Goal: Task Accomplishment & Management: Manage account settings

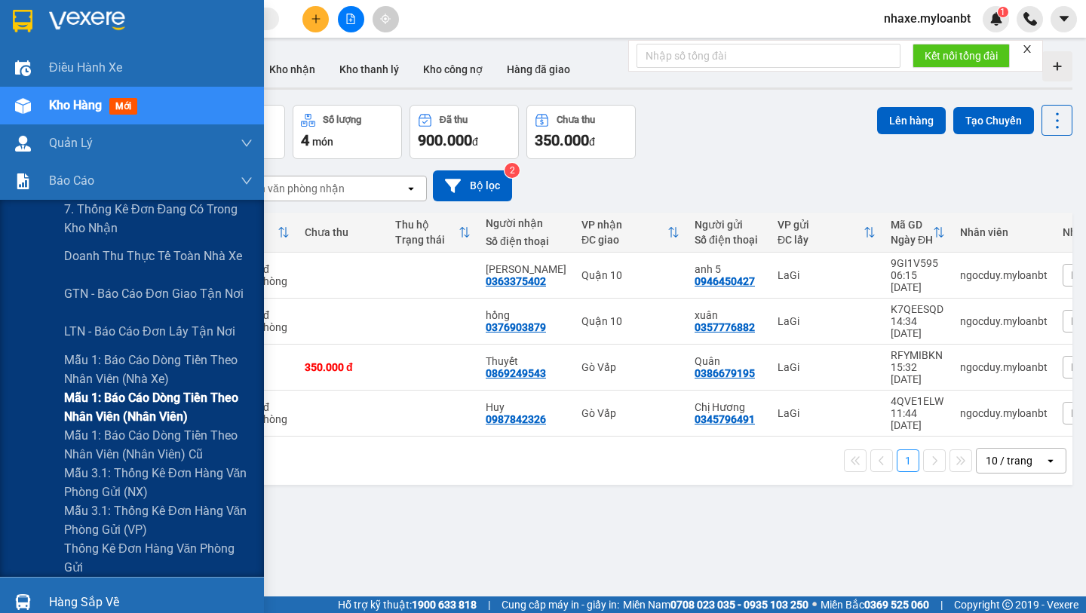
click at [99, 389] on span "Mẫu 1: Báo cáo dòng tiền theo nhân viên (Nhân viên)" at bounding box center [158, 407] width 188 height 38
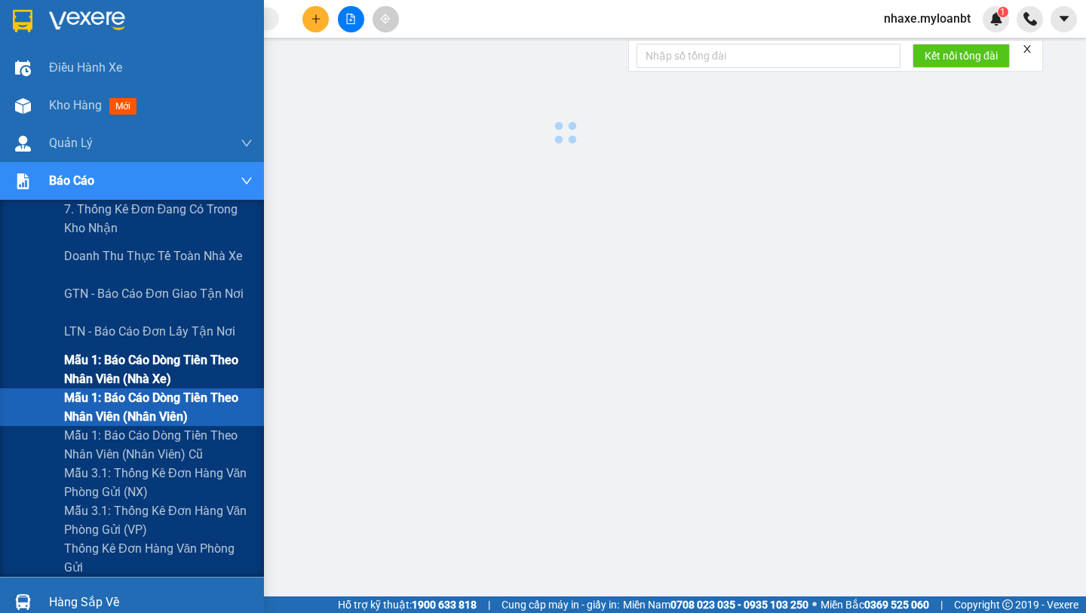
click at [99, 366] on span "Mẫu 1: Báo cáo dòng tiền theo nhân viên (Nhà xe)" at bounding box center [158, 370] width 188 height 38
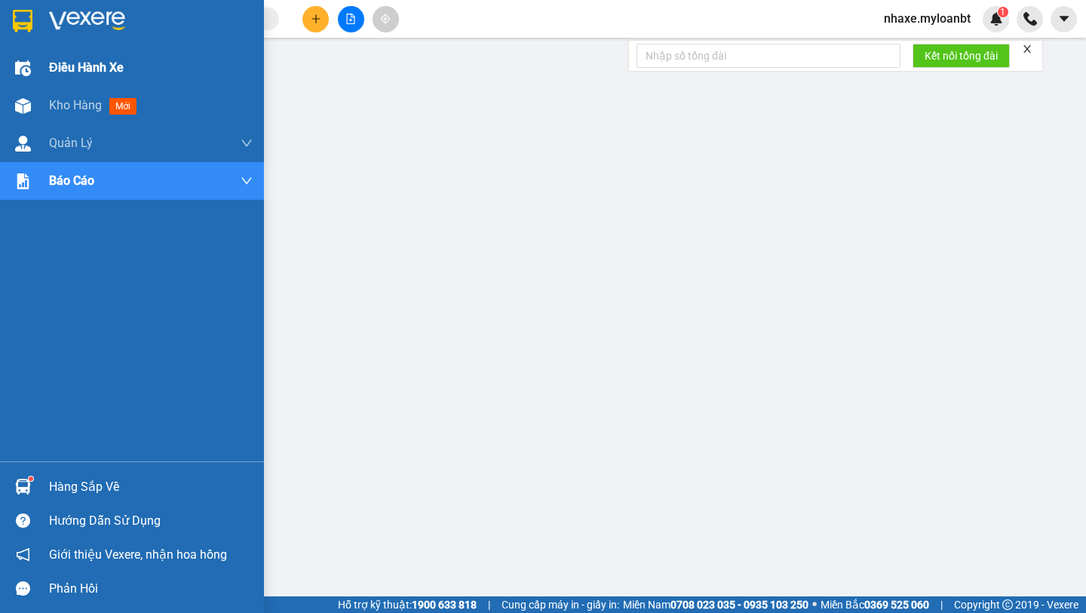
click at [27, 66] on img at bounding box center [23, 68] width 16 height 16
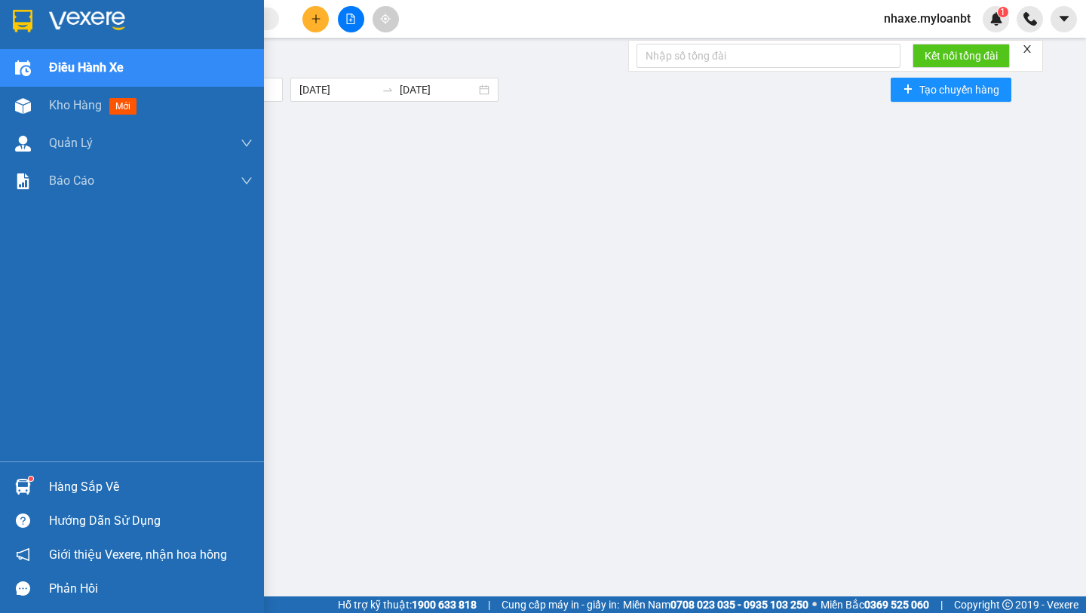
click at [14, 29] on img at bounding box center [23, 21] width 20 height 23
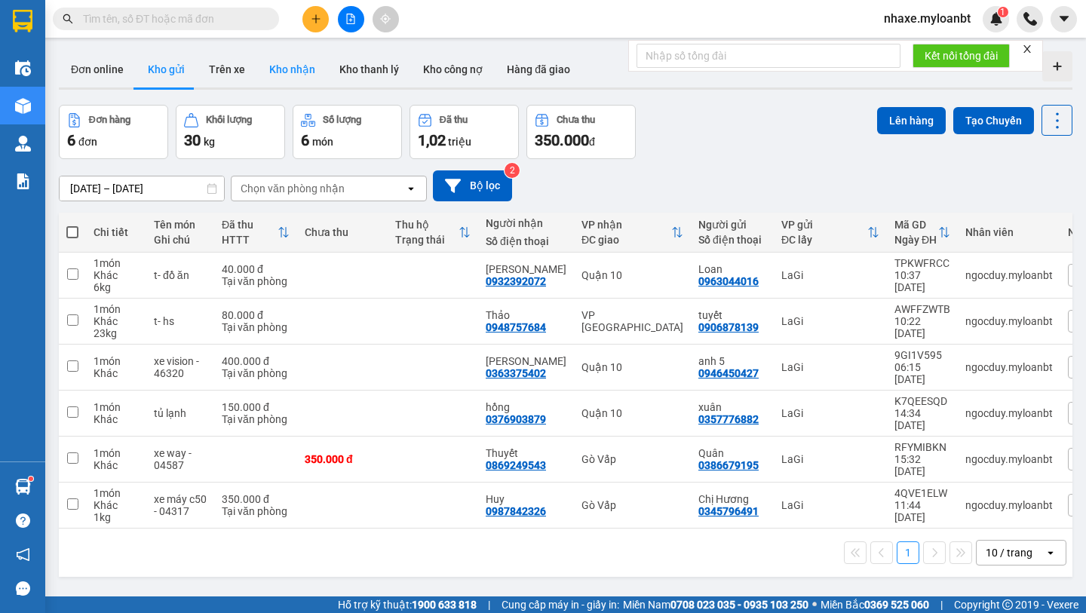
click at [294, 73] on button "Kho nhận" at bounding box center [292, 69] width 70 height 36
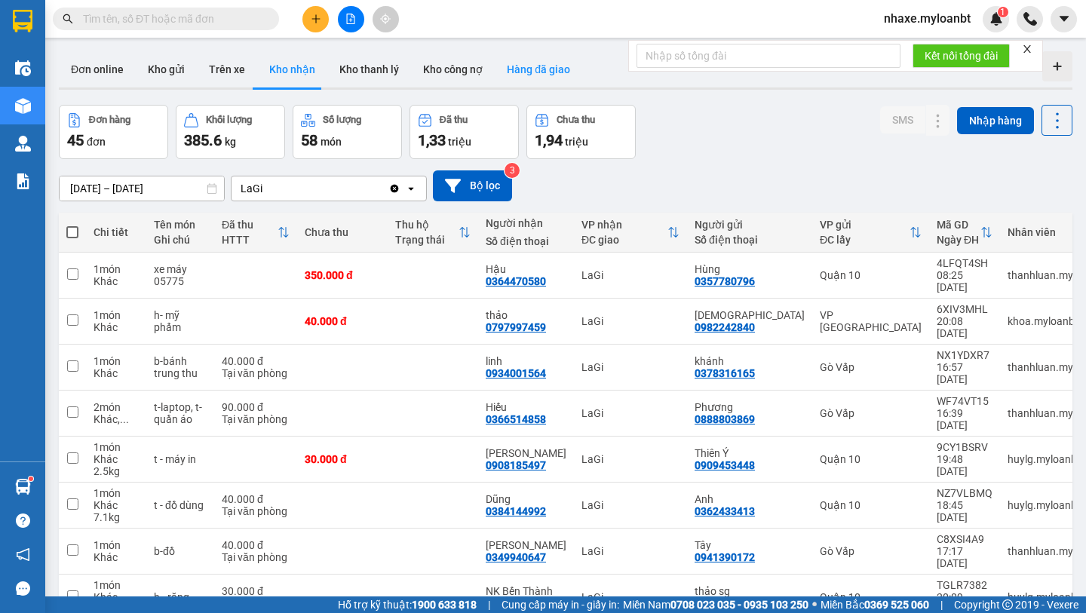
click at [495, 72] on button "Hàng đã giao" at bounding box center [538, 69] width 87 height 36
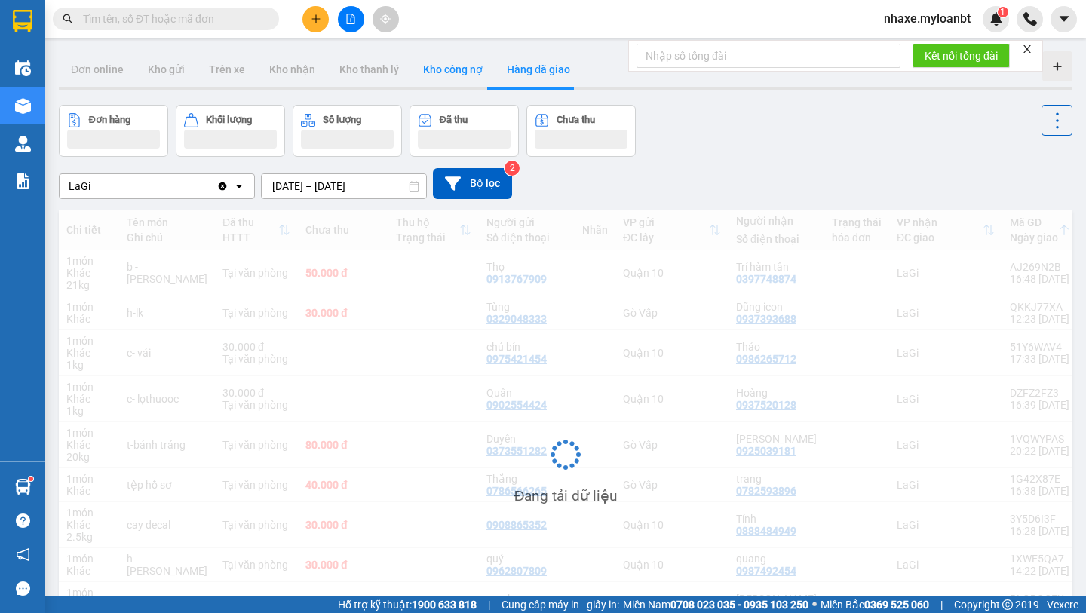
click at [433, 72] on button "Kho công nợ" at bounding box center [453, 69] width 84 height 36
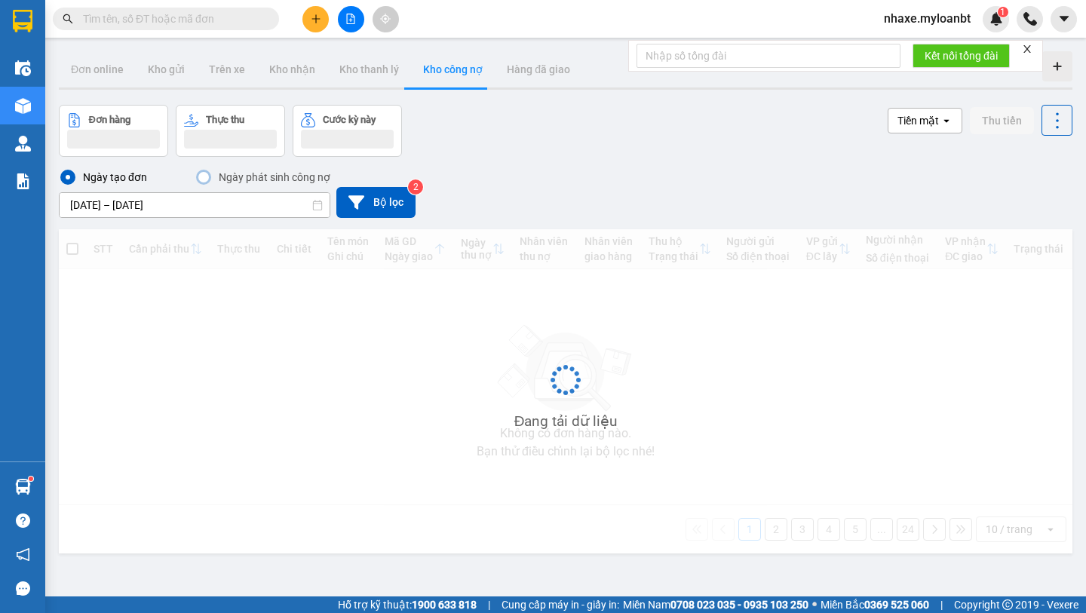
click at [133, 215] on div "ver 1.8.146 Đơn online Kho gửi Trên xe Kho nhận Kho thanh lý Kho công nợ Hàng đ…" at bounding box center [565, 351] width 1025 height 613
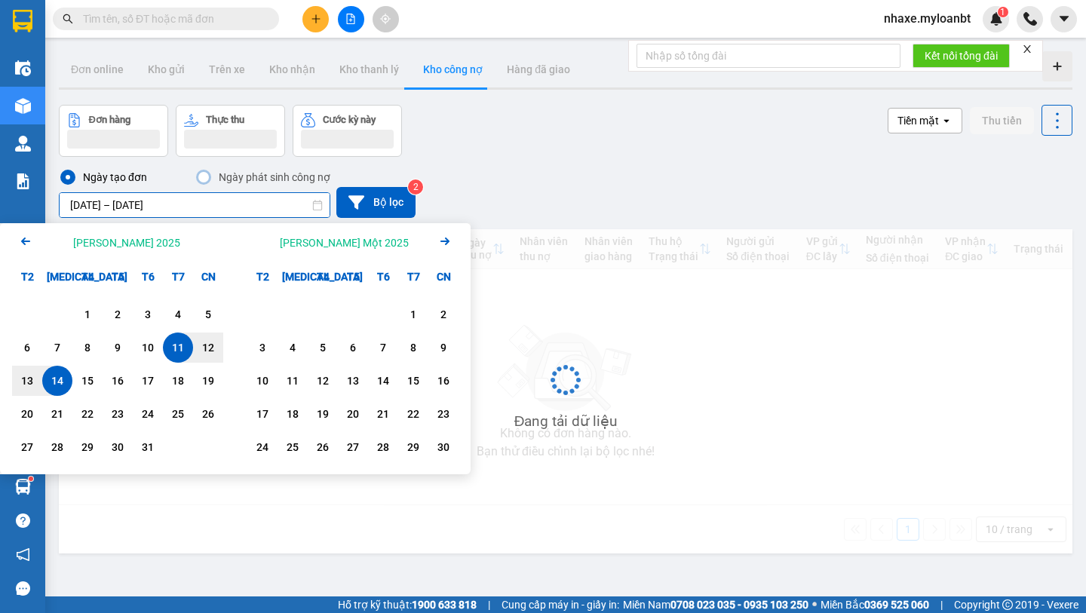
click at [24, 243] on icon "Previous month." at bounding box center [25, 241] width 9 height 8
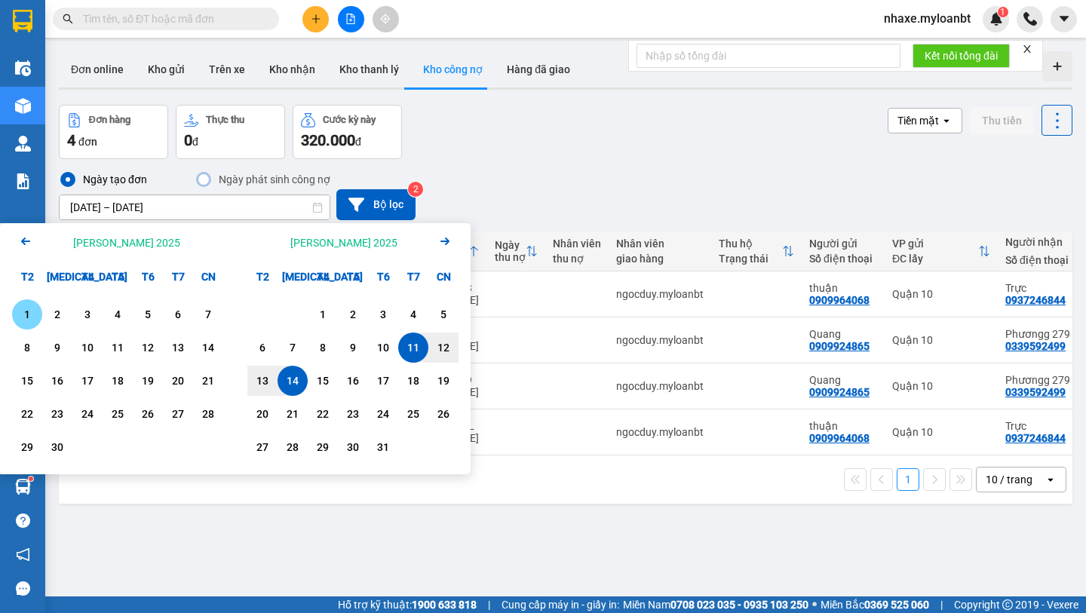
click at [32, 308] on div "1" at bounding box center [27, 314] width 21 height 18
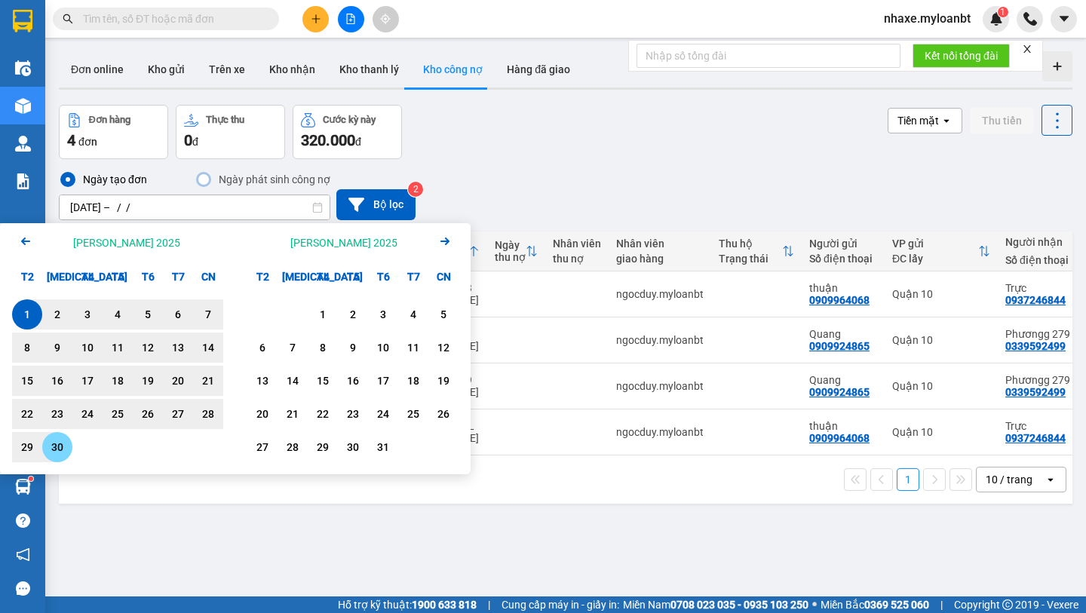
click at [64, 442] on div "30" at bounding box center [57, 447] width 21 height 18
type input "01/09/2025 – 30/09/2025"
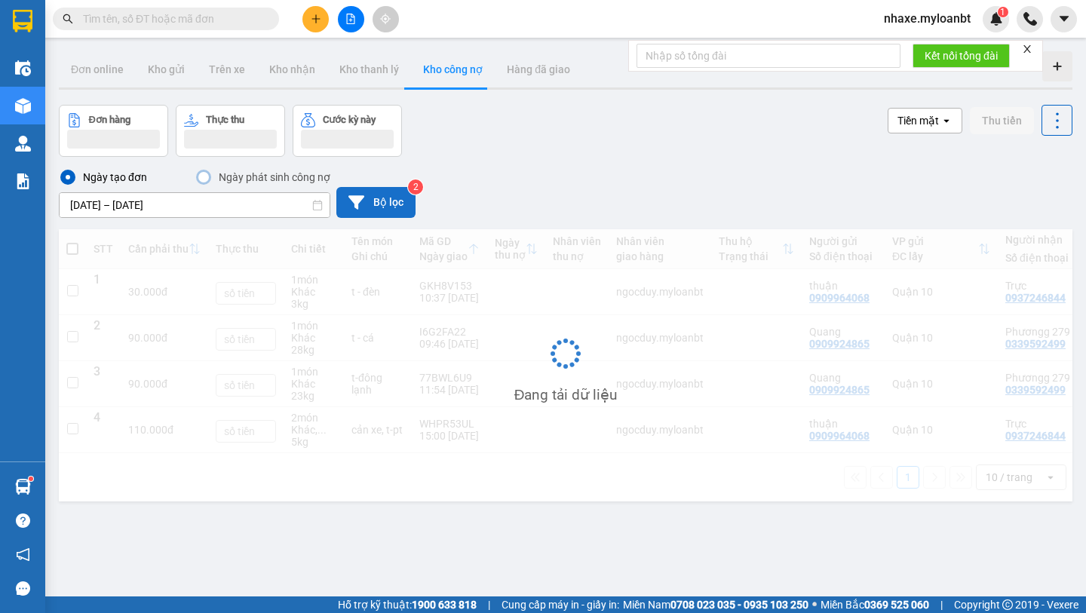
click at [379, 198] on button "Bộ lọc" at bounding box center [375, 202] width 79 height 31
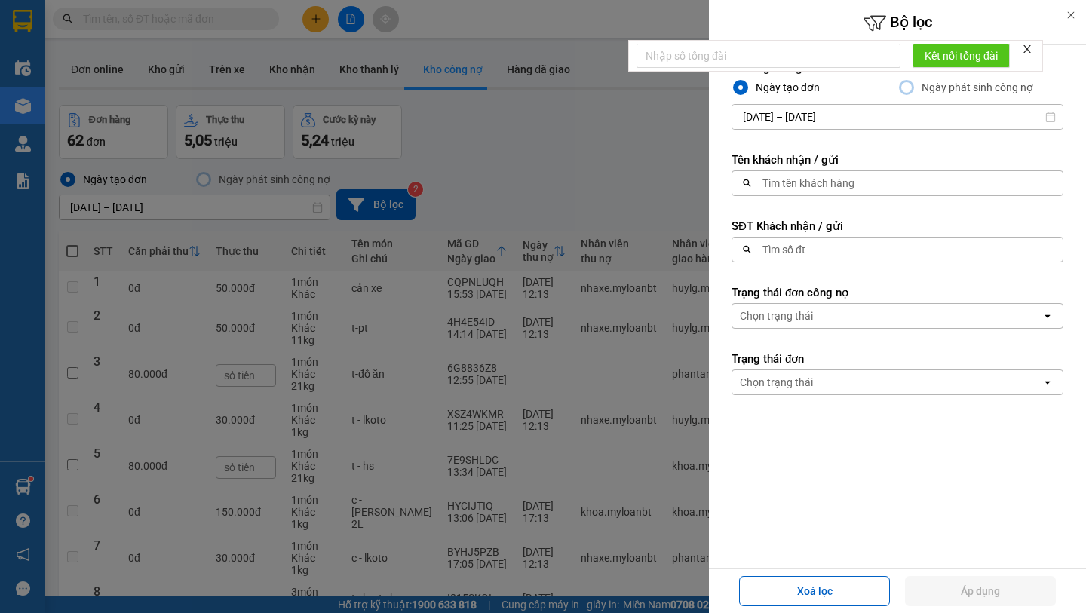
click at [798, 311] on div "Chọn trạng thái" at bounding box center [776, 315] width 73 height 15
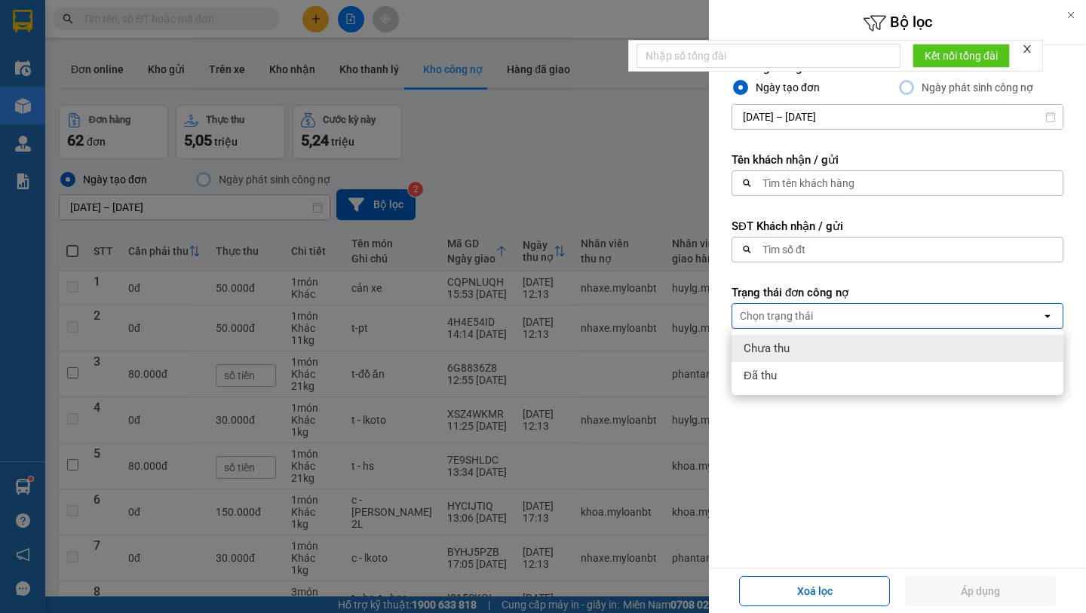
click at [804, 348] on div "Chưa thu" at bounding box center [897, 348] width 332 height 27
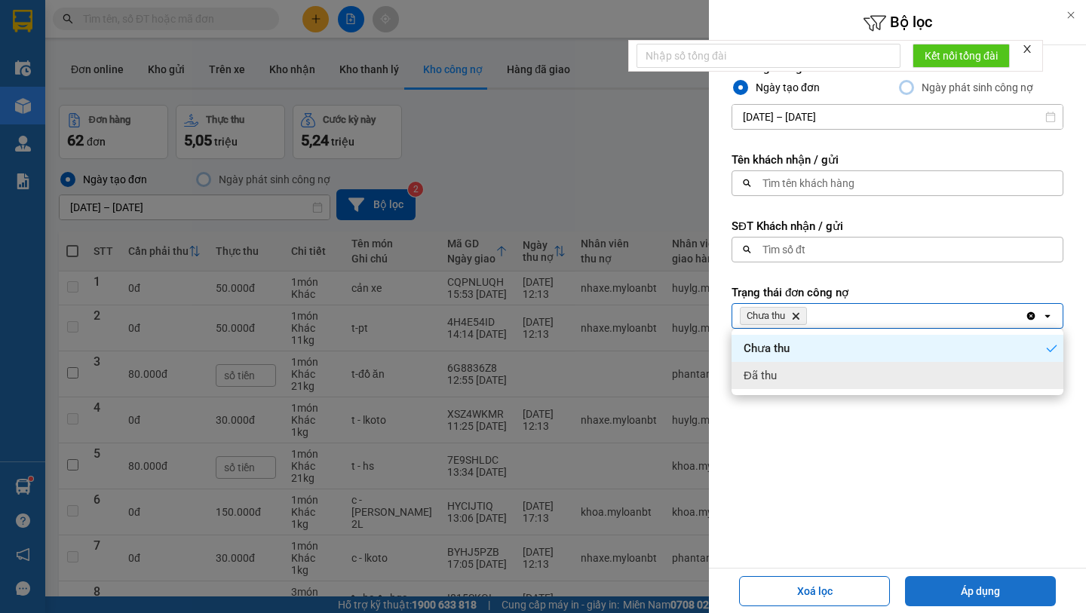
click at [960, 587] on button "Áp dụng" at bounding box center [980, 591] width 151 height 30
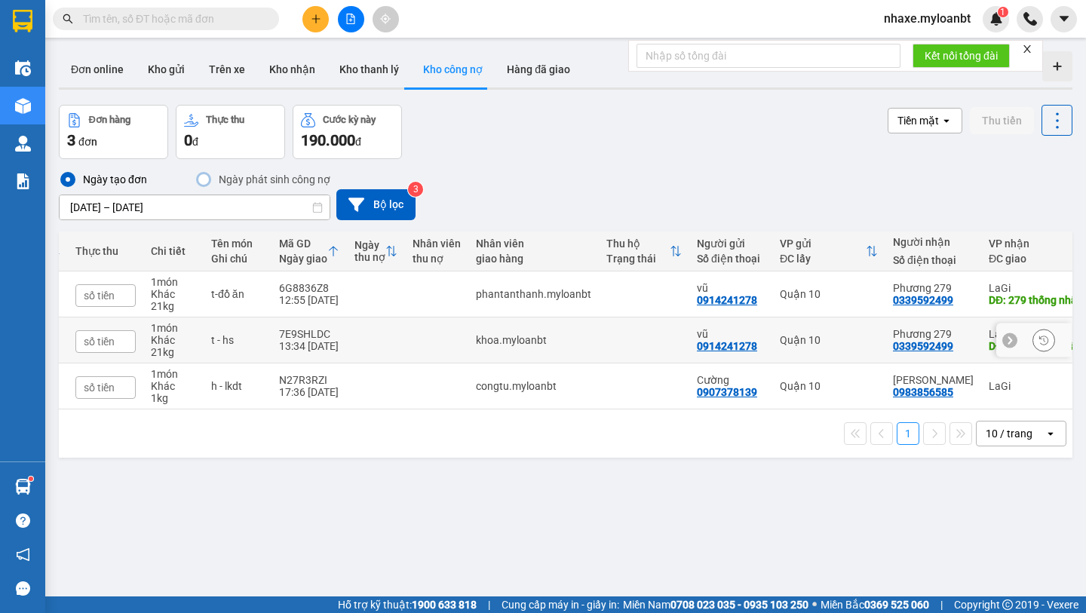
scroll to position [0, 222]
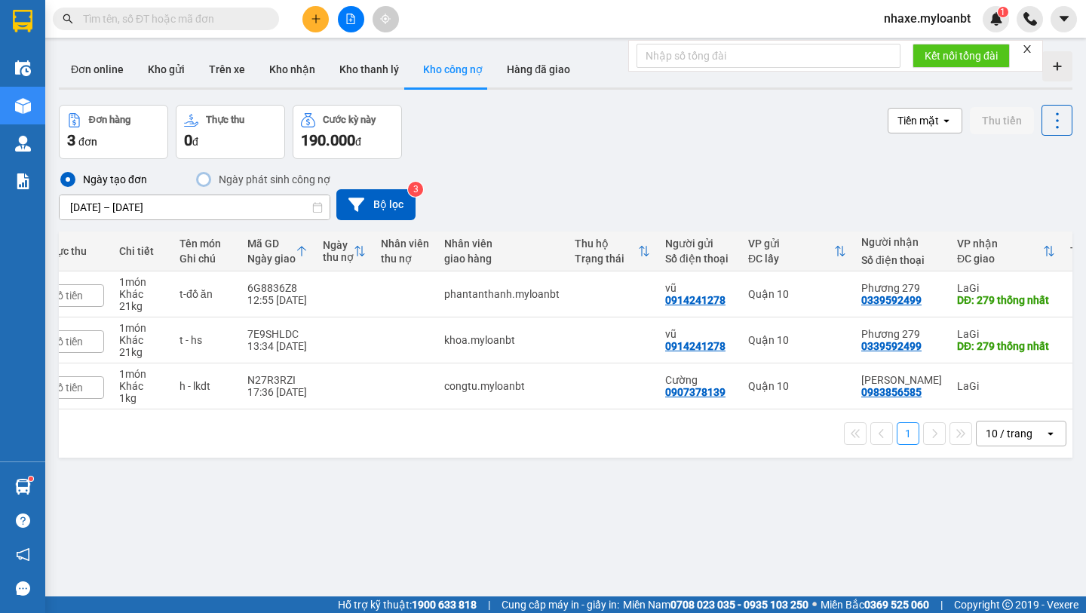
scroll to position [0, 222]
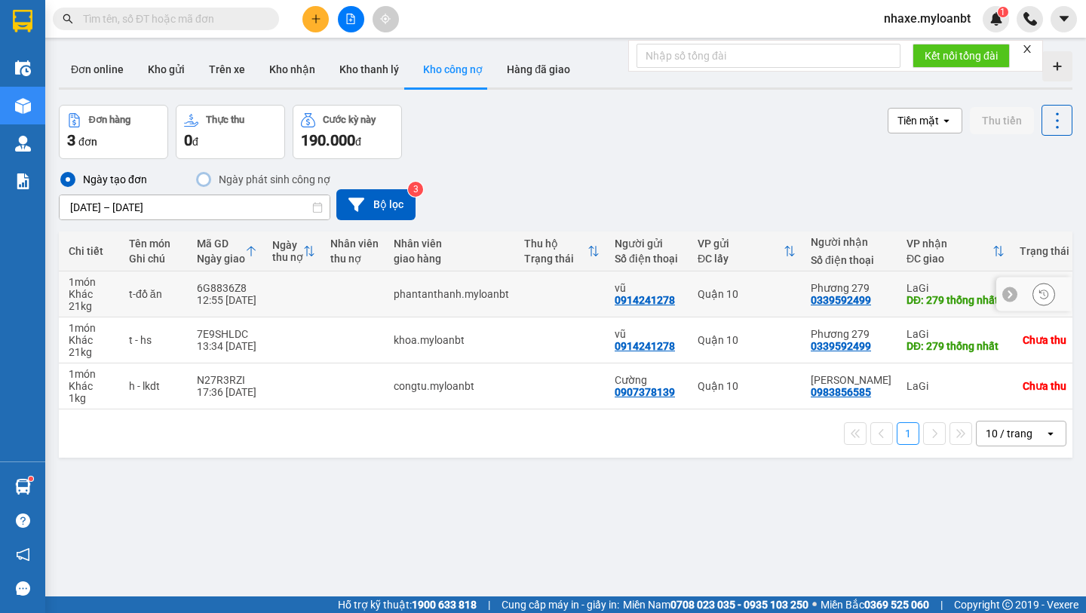
click at [173, 286] on td "t-đồ ăn" at bounding box center [155, 294] width 68 height 46
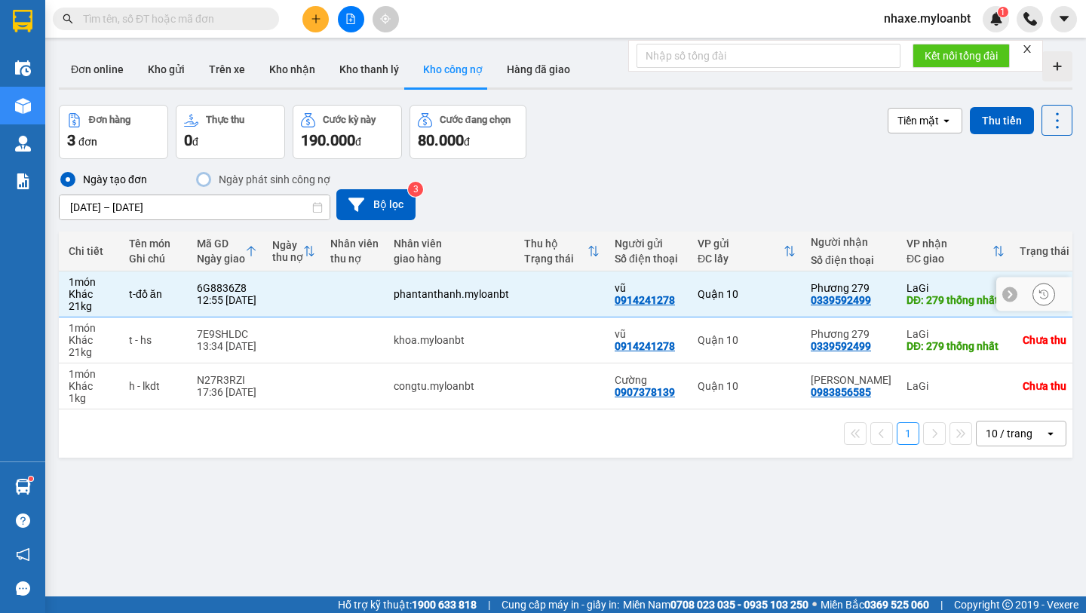
click at [182, 294] on div "t-đồ ăn" at bounding box center [155, 294] width 53 height 12
checkbox input "false"
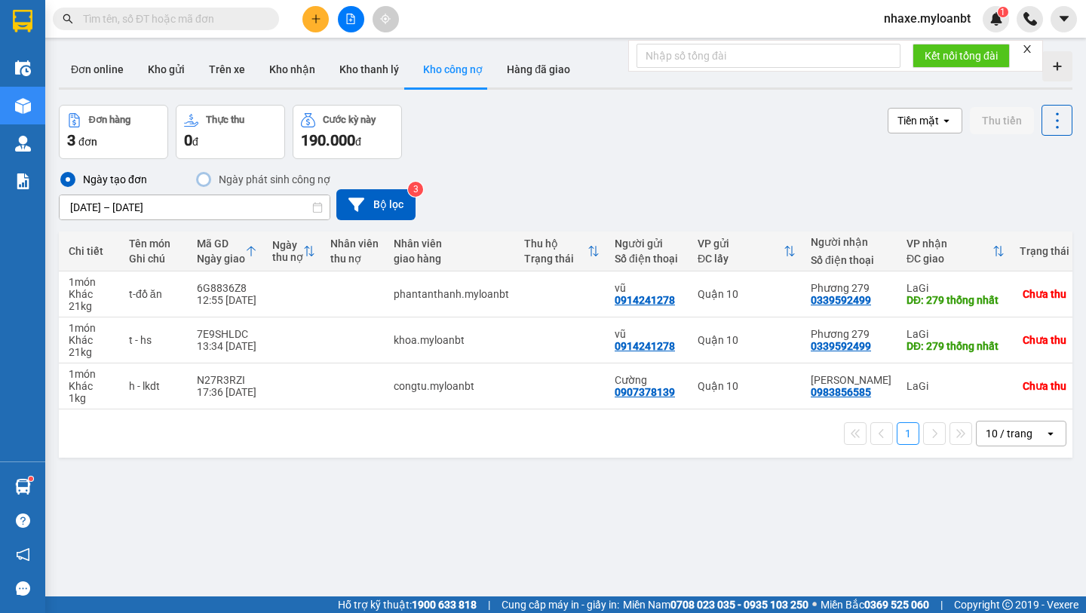
click at [794, 485] on div "ver 1.8.146 Đơn online Kho gửi Trên xe Kho nhận Kho thanh lý Kho công nợ Hàng đ…" at bounding box center [565, 351] width 1025 height 613
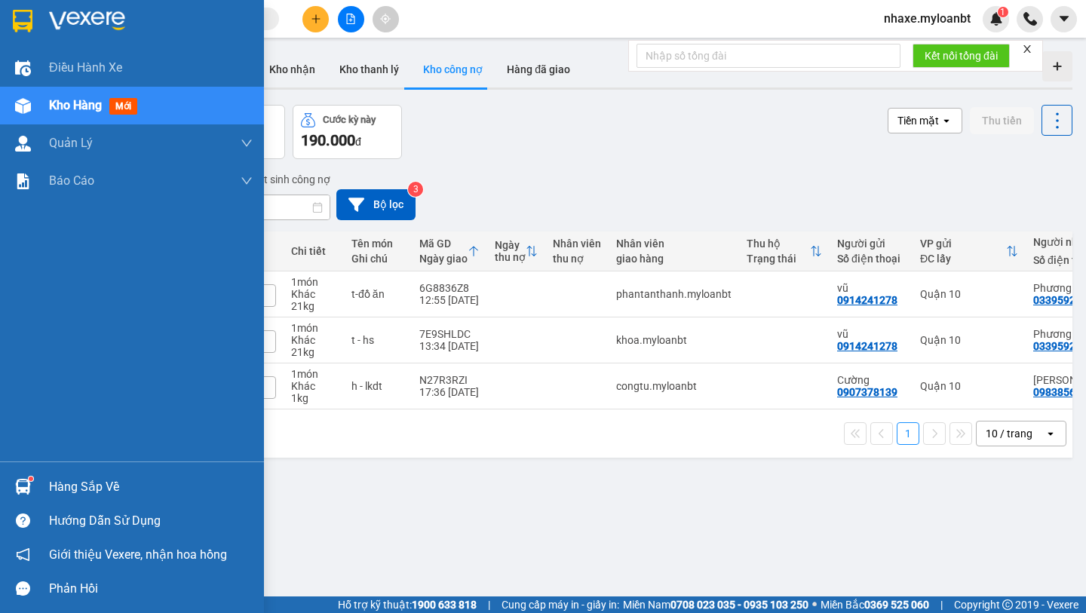
click at [14, 20] on img at bounding box center [23, 21] width 20 height 23
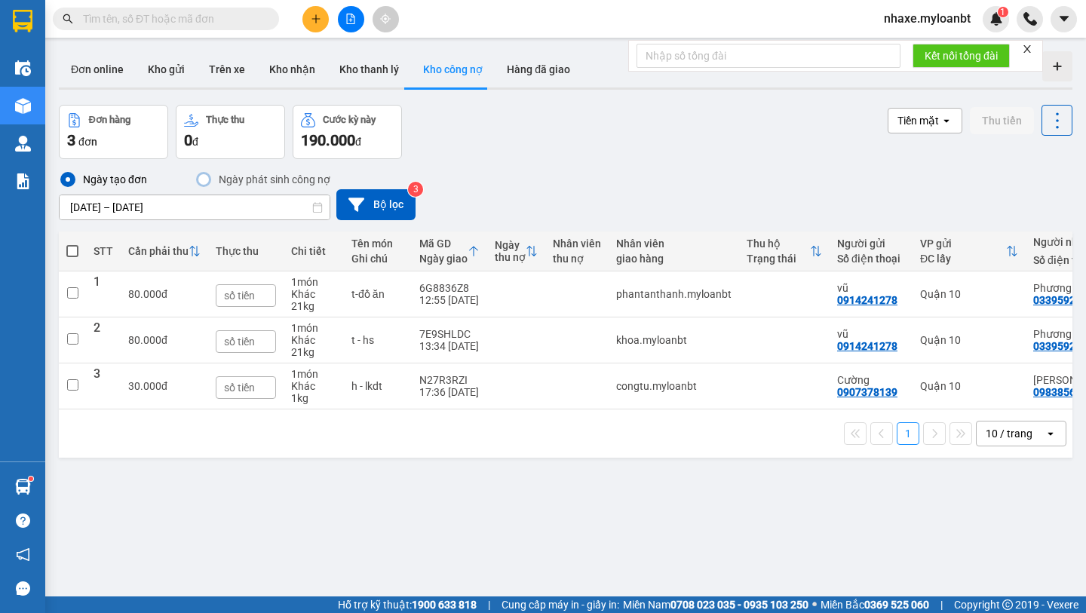
click at [247, 17] on input "text" at bounding box center [172, 19] width 178 height 17
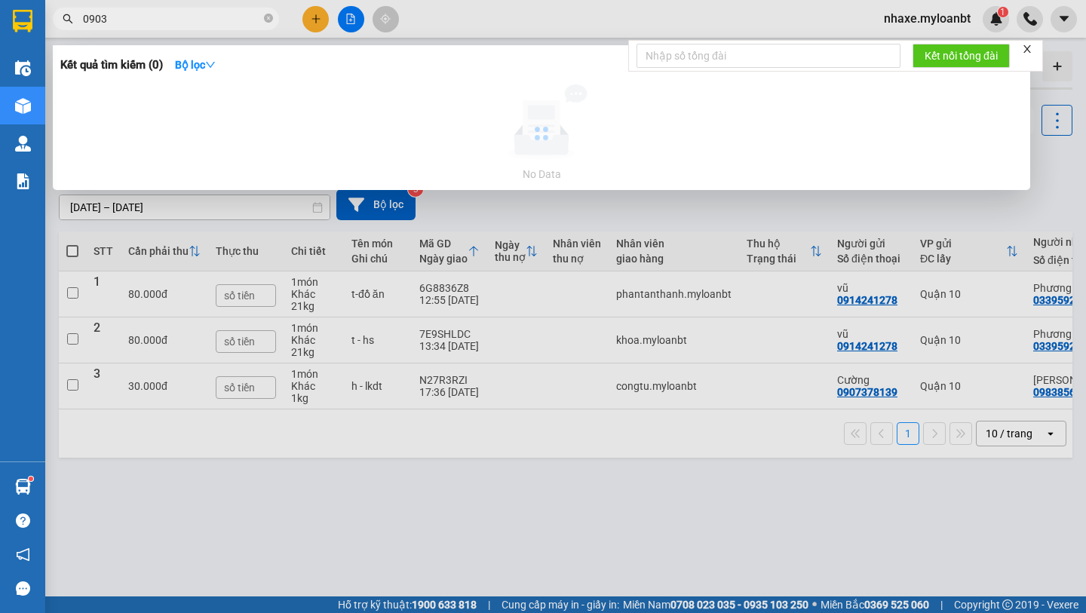
type input "0903"
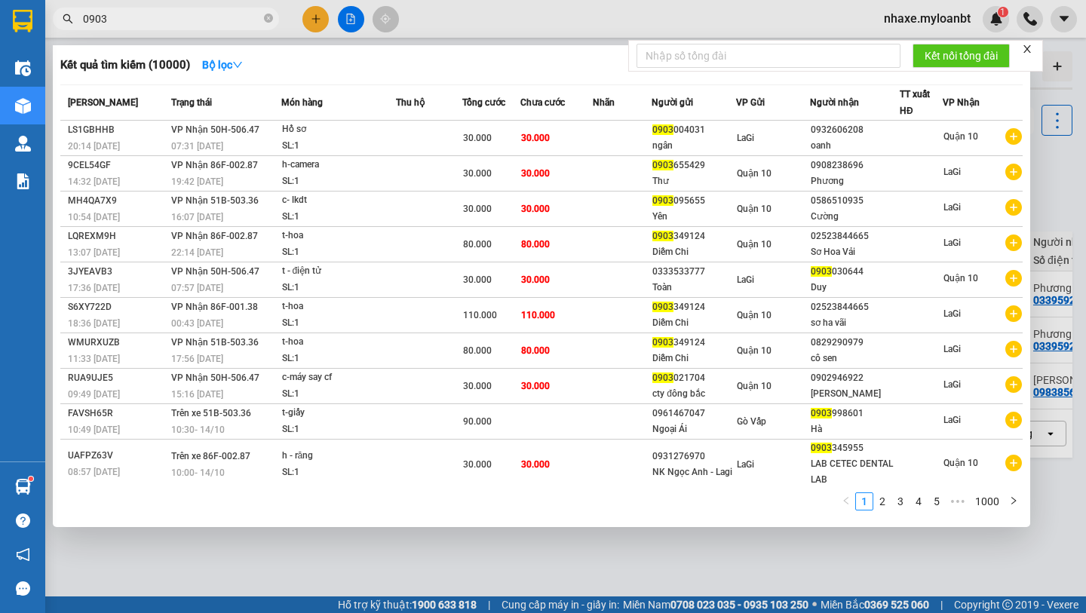
click at [314, 10] on div at bounding box center [543, 306] width 1086 height 613
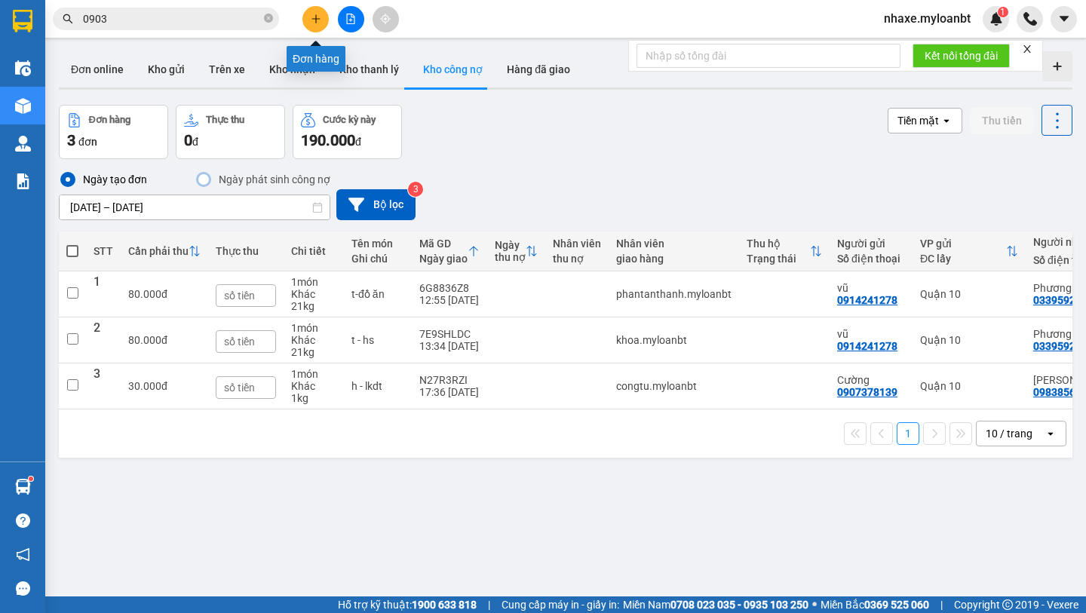
click at [314, 10] on button at bounding box center [315, 19] width 26 height 26
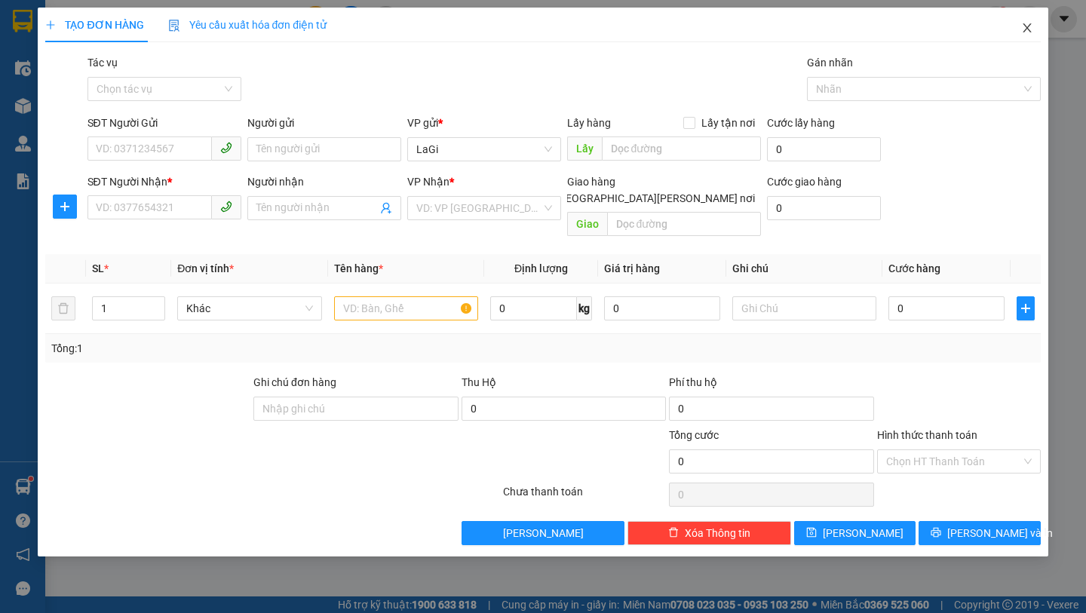
click at [1043, 29] on span "Close" at bounding box center [1027, 29] width 42 height 42
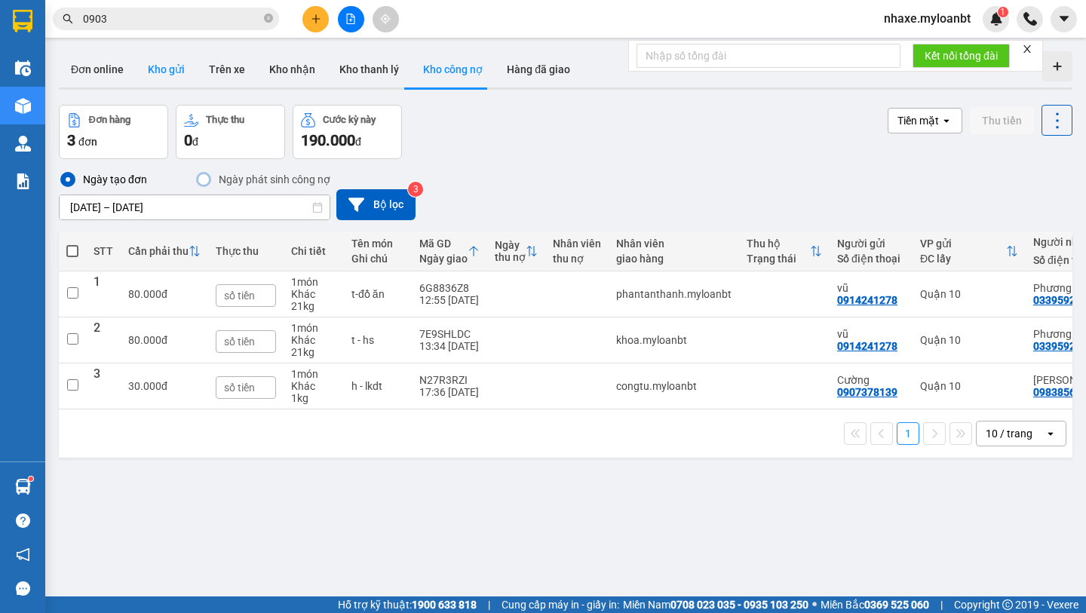
click at [176, 73] on button "Kho gửi" at bounding box center [166, 69] width 61 height 36
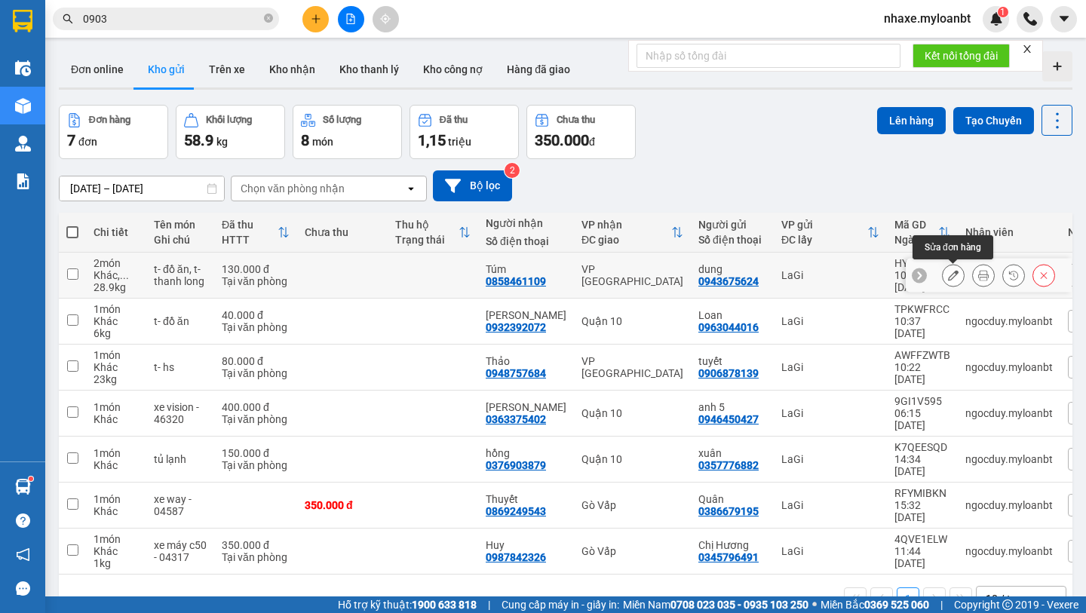
click at [955, 276] on icon at bounding box center [953, 275] width 11 height 11
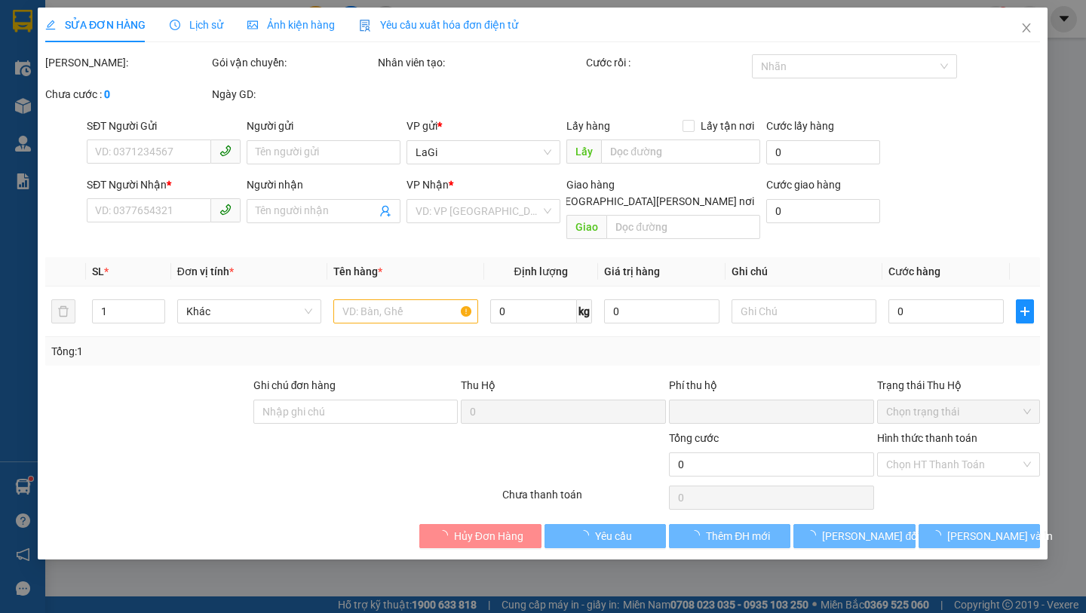
type input "0943675624"
type input "dung"
type input "0858461109"
type input "Túm"
type input "0"
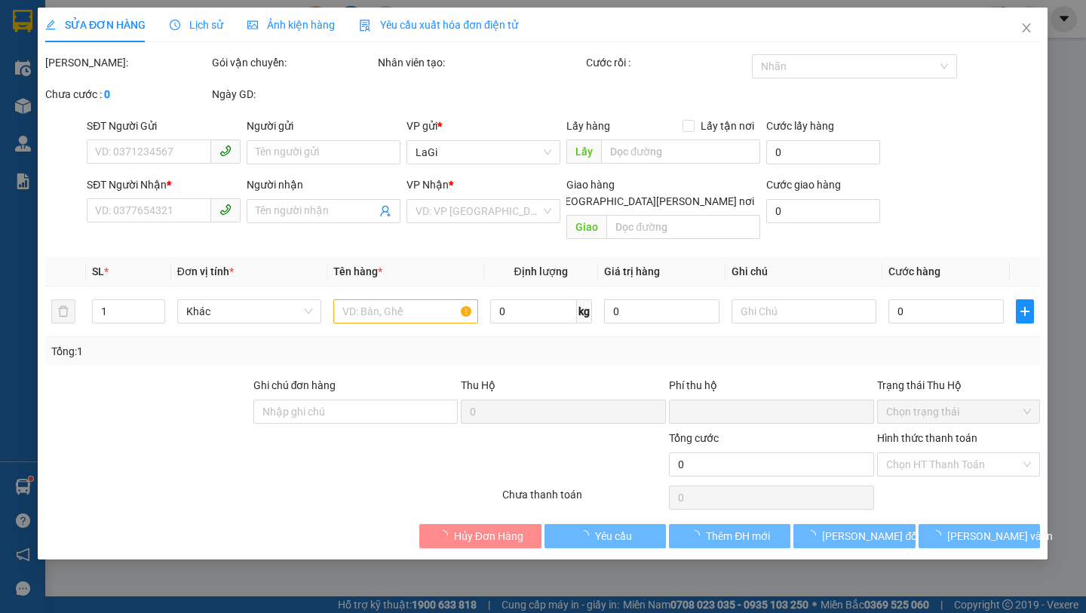
type input "130.000"
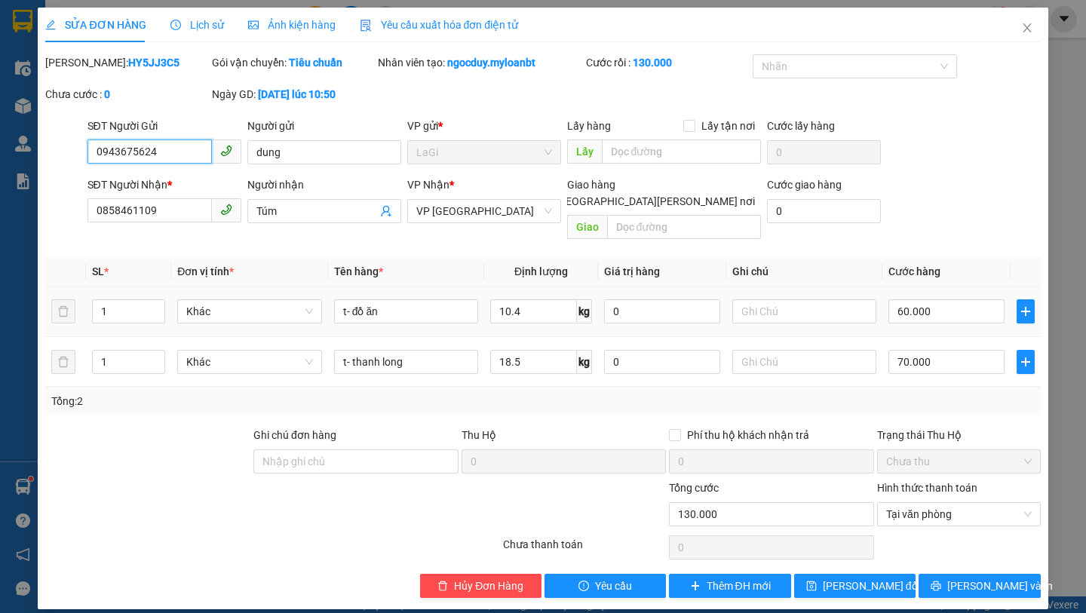
scroll to position [14, 0]
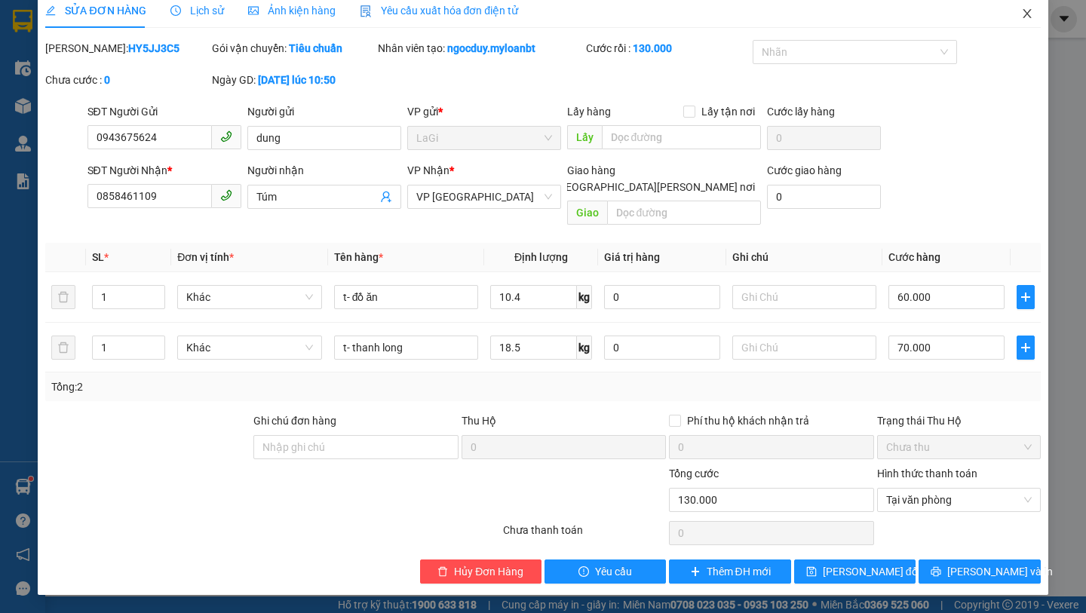
click at [1030, 15] on icon "close" at bounding box center [1027, 14] width 12 height 12
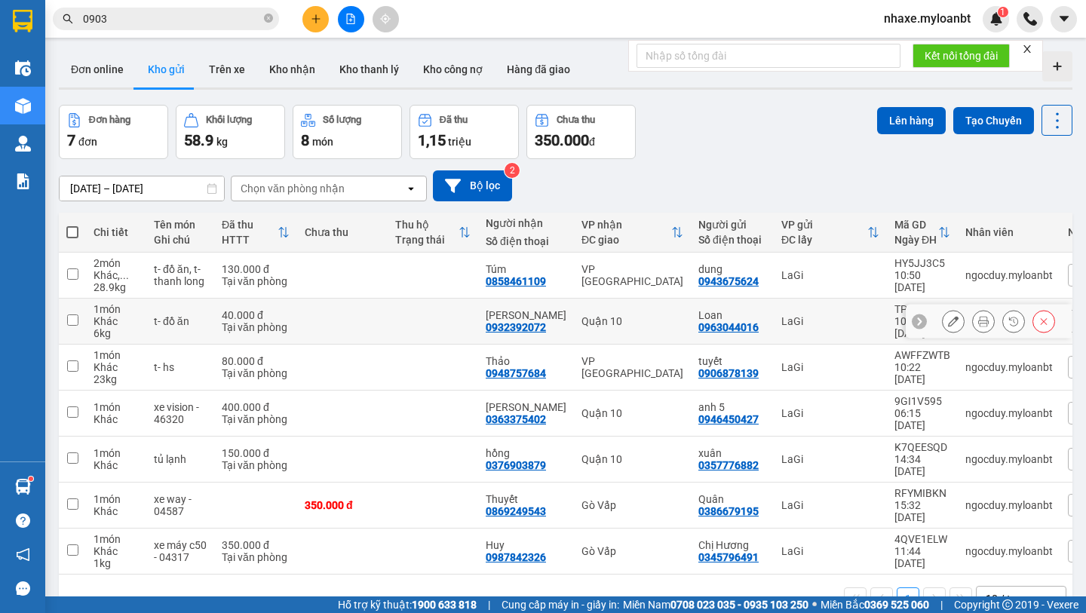
click at [903, 315] on div "10:37 14/10" at bounding box center [922, 327] width 56 height 24
checkbox input "true"
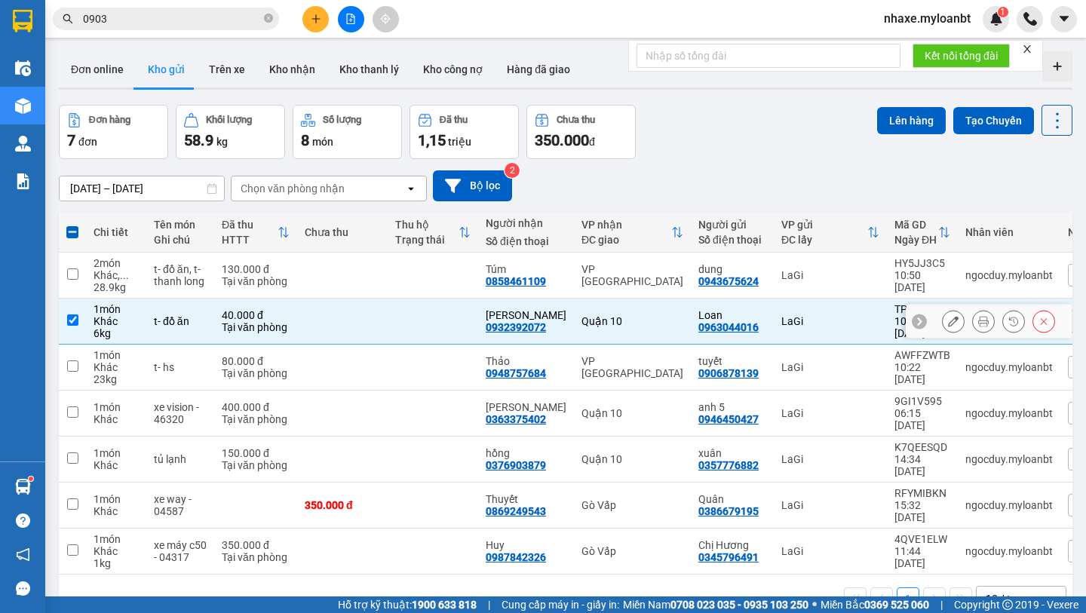
click at [972, 329] on div at bounding box center [983, 321] width 23 height 23
click at [996, 329] on div at bounding box center [998, 321] width 113 height 23
click at [978, 318] on icon at bounding box center [983, 321] width 11 height 11
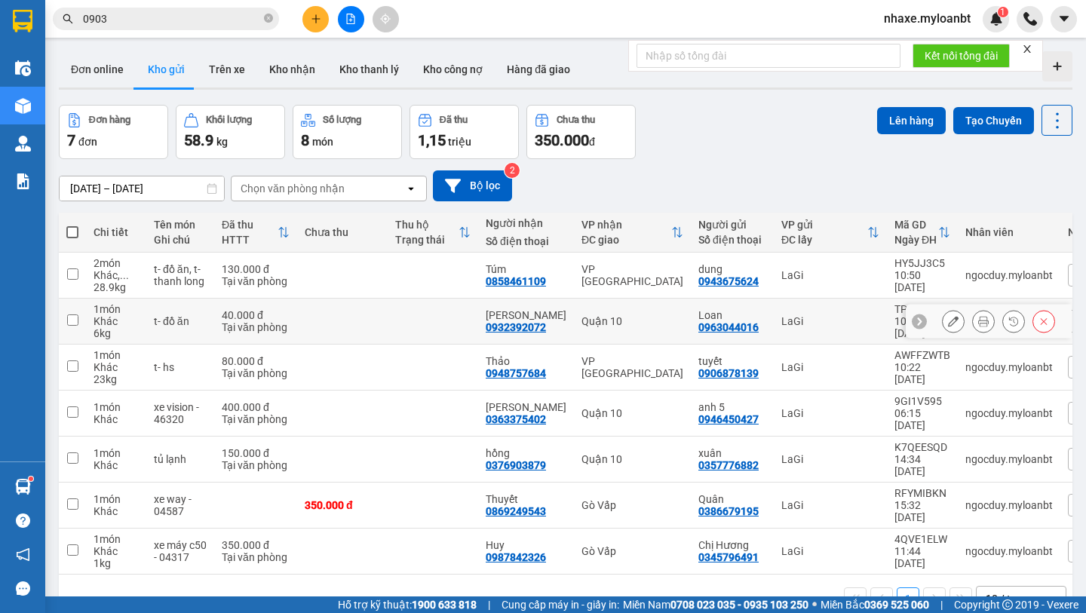
click at [950, 331] on button at bounding box center [952, 321] width 21 height 26
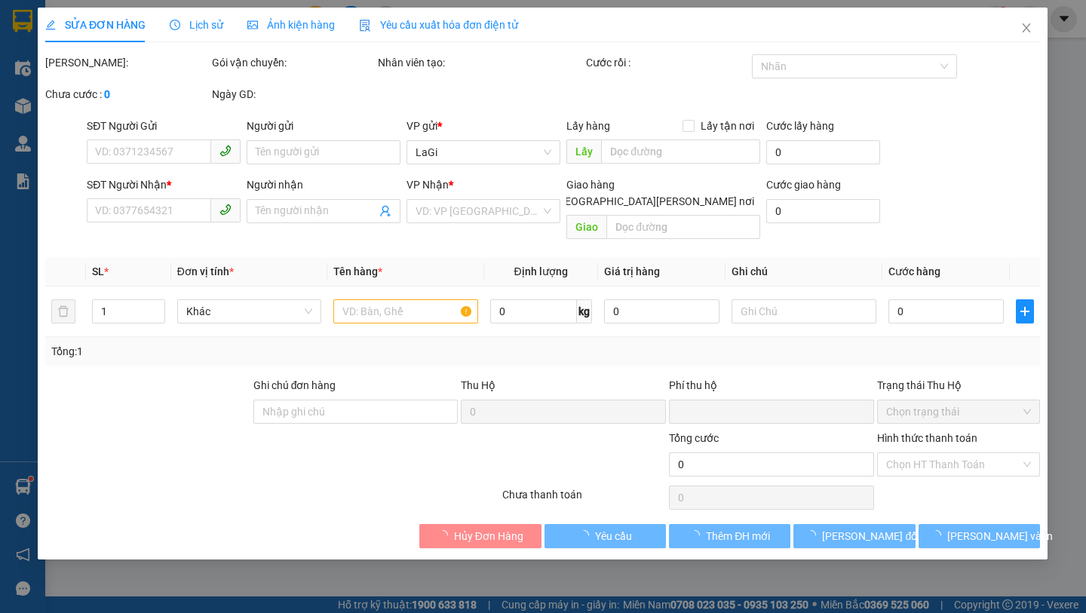
type input "0963044016"
type input "Loan"
type input "0932392072"
type input "Phương Dung"
type input "0"
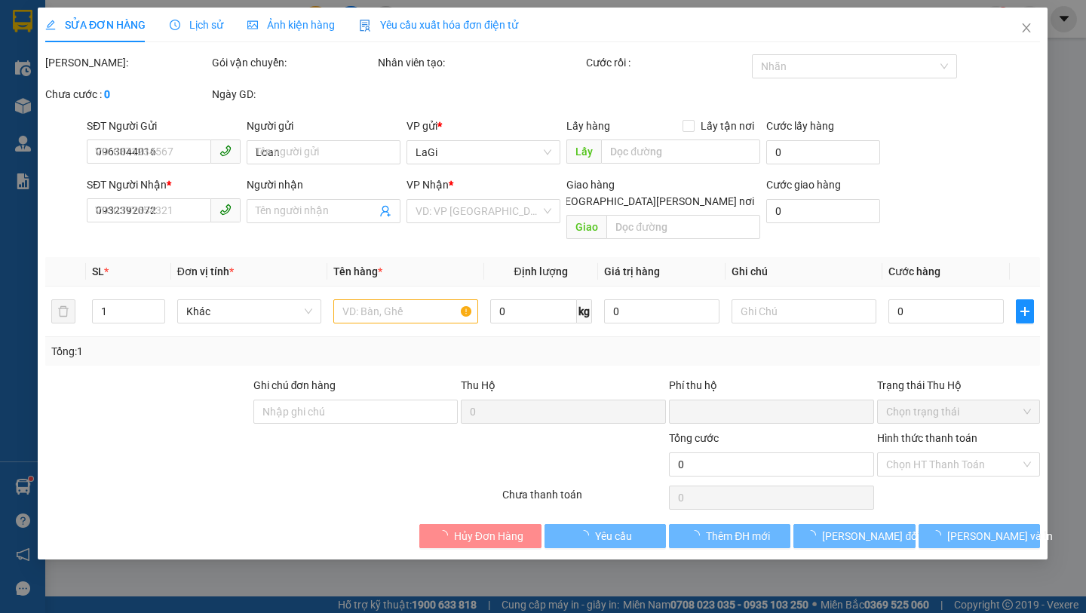
type input "40.000"
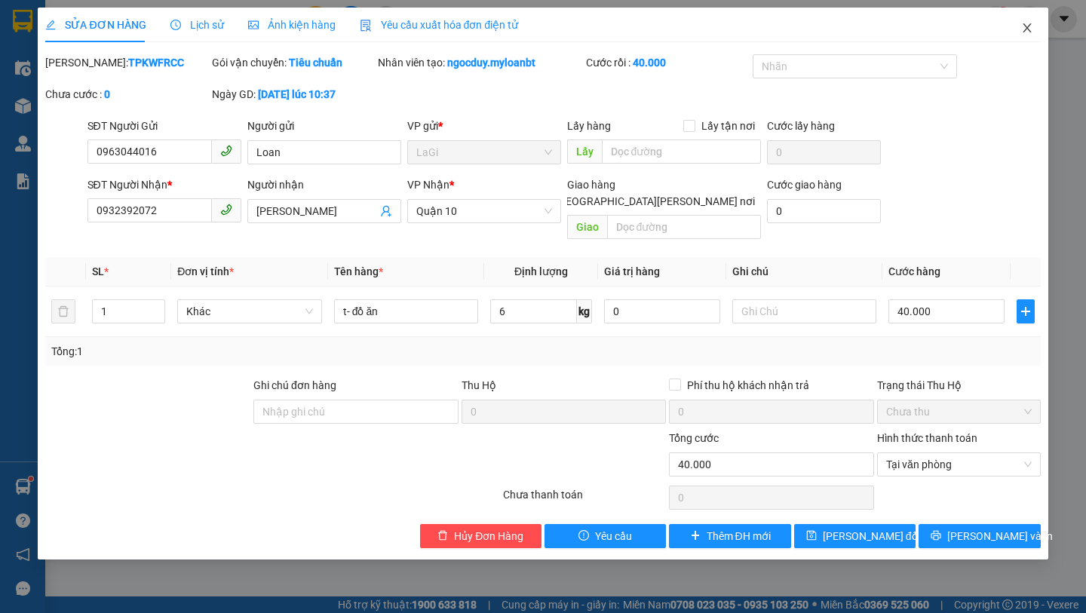
click at [1018, 26] on span "Close" at bounding box center [1027, 29] width 42 height 42
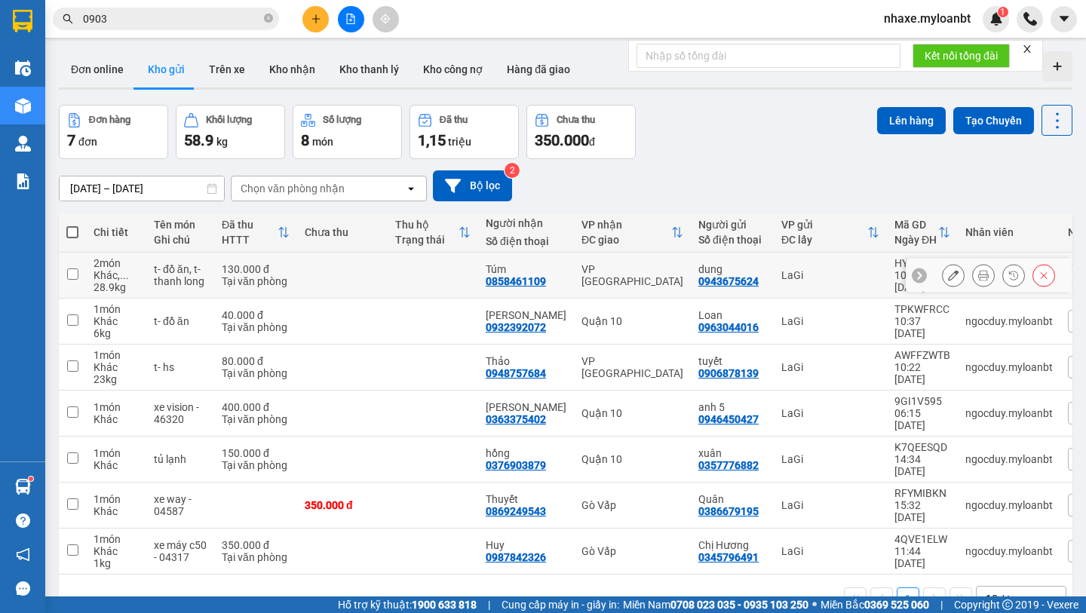
click at [957, 278] on icon at bounding box center [953, 275] width 11 height 11
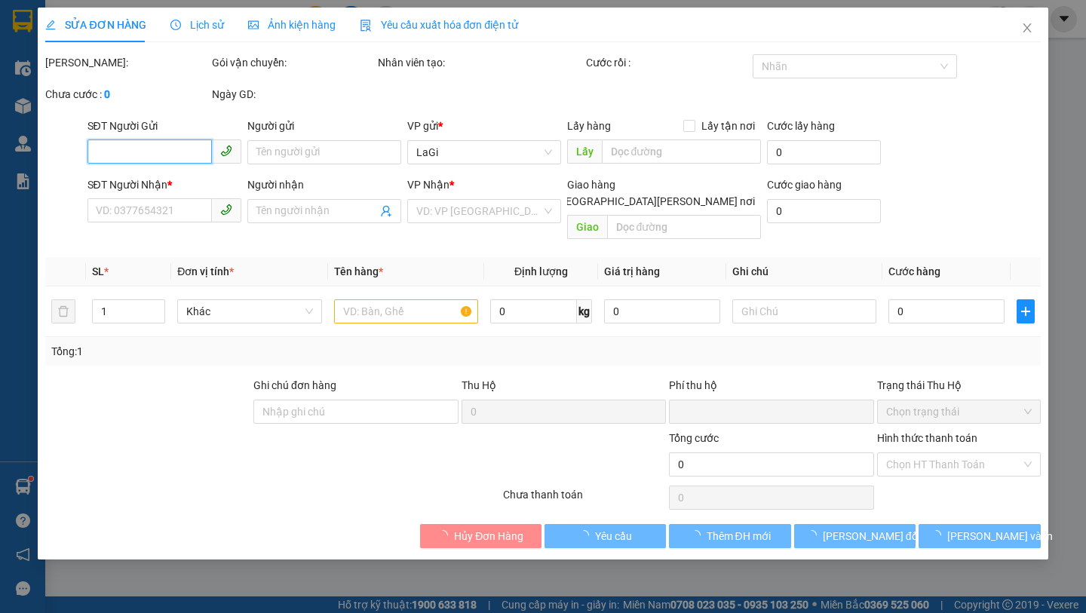
type input "0943675624"
type input "dung"
type input "0858461109"
type input "Túm"
type input "0"
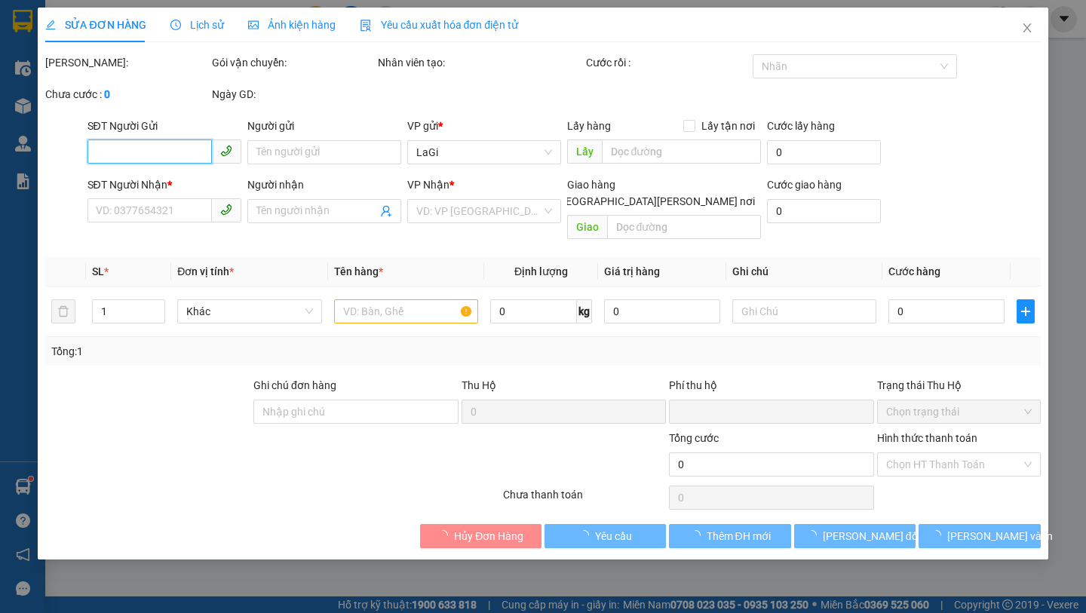
type input "130.000"
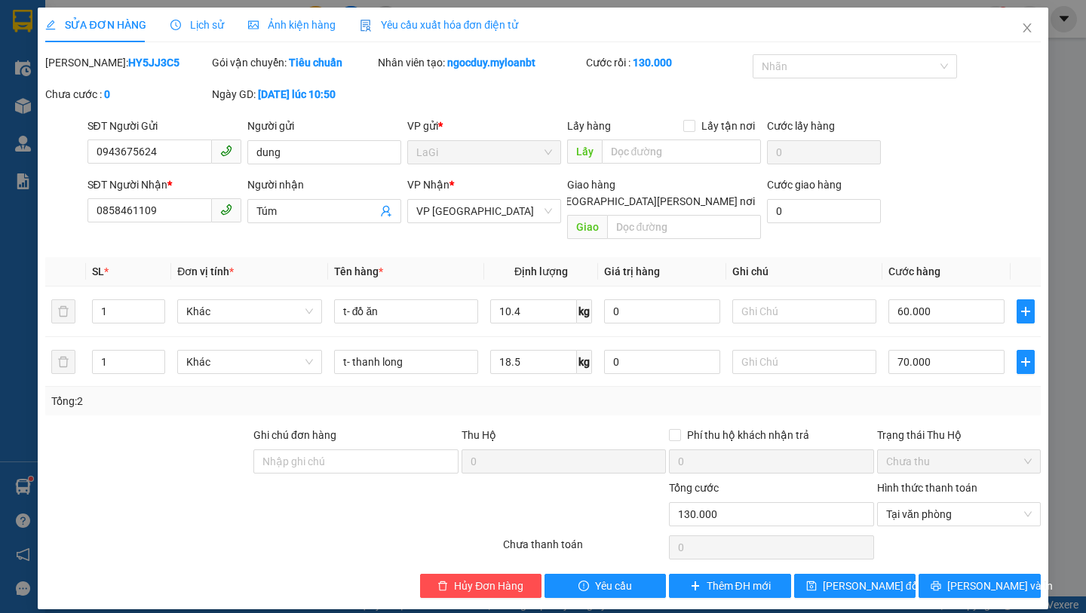
click at [59, 587] on div "Hủy Đơn Hàng Yêu cầu Thêm ĐH mới Lưu thay đổi Lưu và In" at bounding box center [542, 586] width 997 height 24
click at [1011, 38] on span "Close" at bounding box center [1027, 29] width 42 height 42
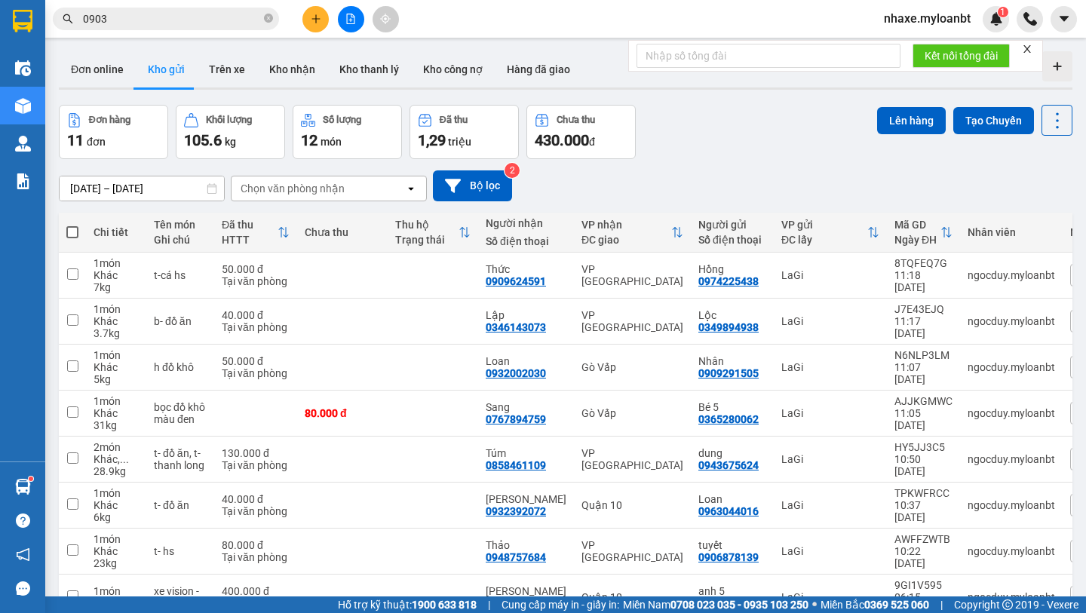
click at [1030, 54] on div at bounding box center [1026, 49] width 11 height 12
click at [1029, 52] on icon "close" at bounding box center [1026, 49] width 11 height 11
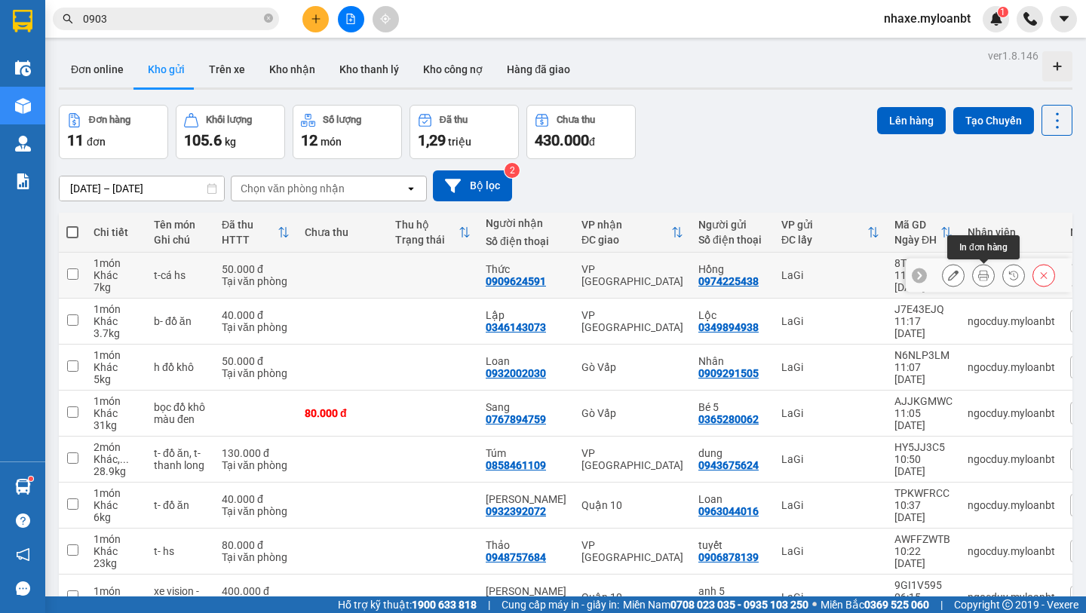
click at [976, 282] on button at bounding box center [982, 275] width 21 height 26
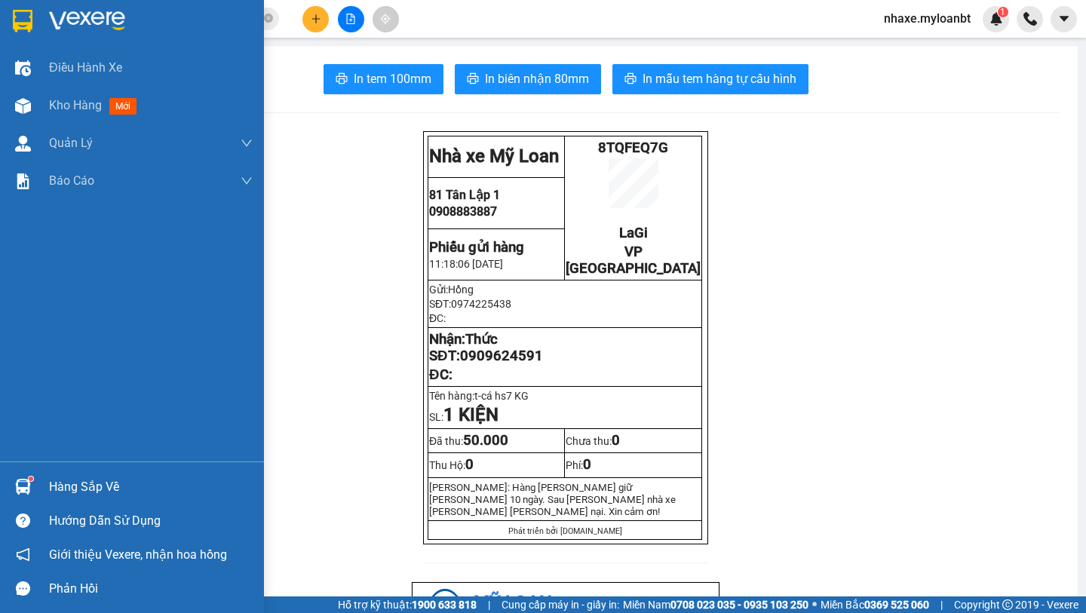
click at [14, 32] on div at bounding box center [23, 21] width 26 height 26
